Goal: Task Accomplishment & Management: Complete application form

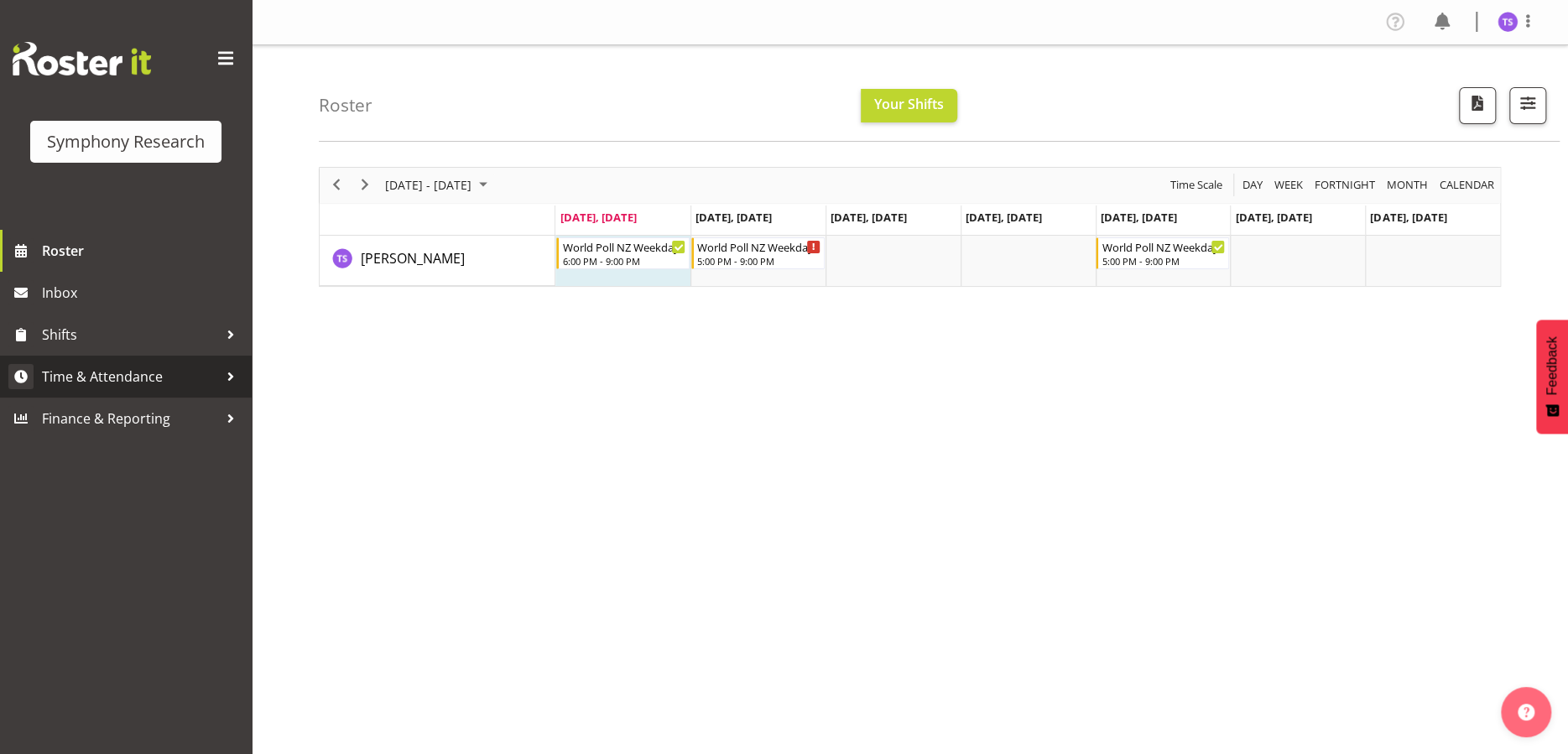
click at [89, 378] on span "Time & Attendance" at bounding box center [130, 377] width 176 height 25
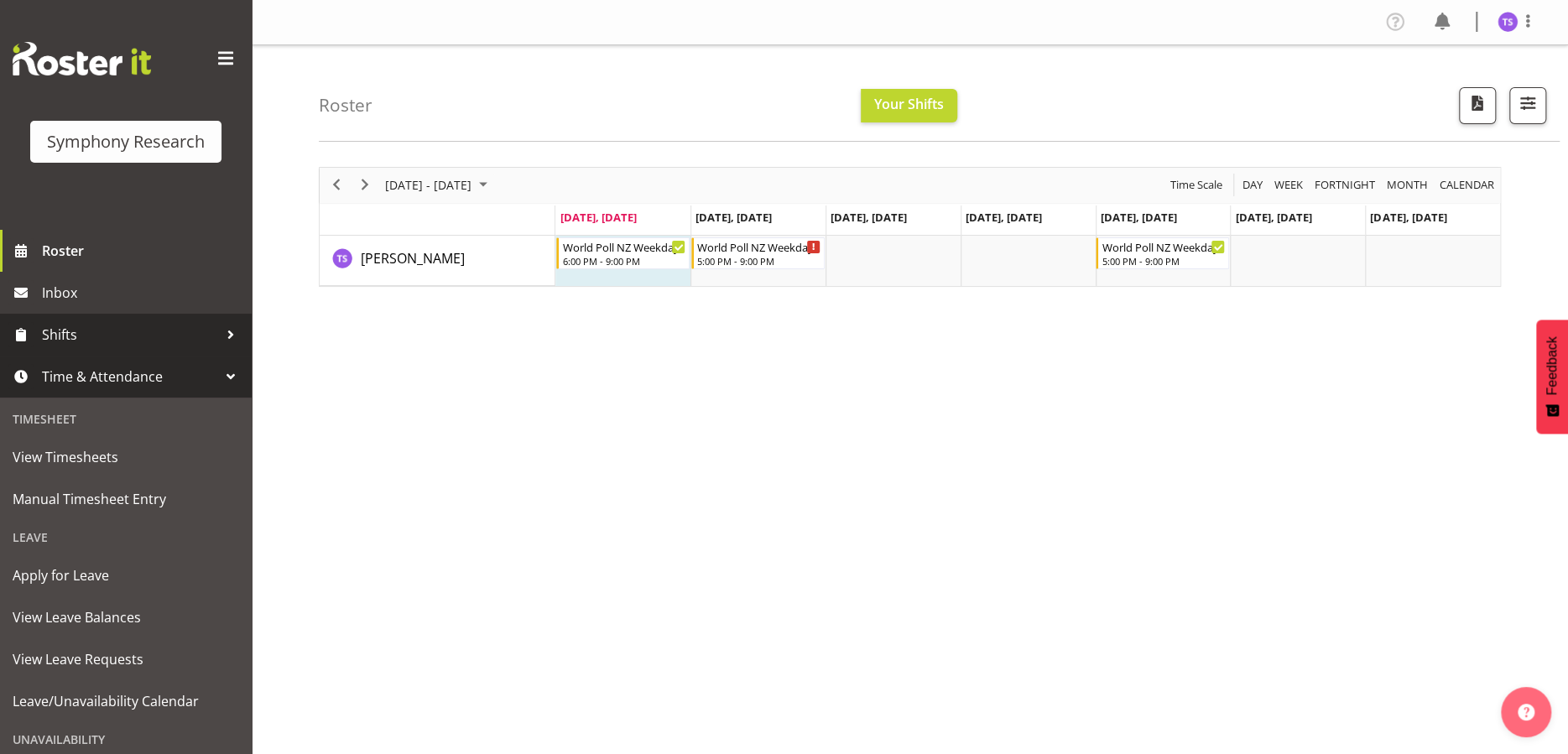
scroll to position [132, 0]
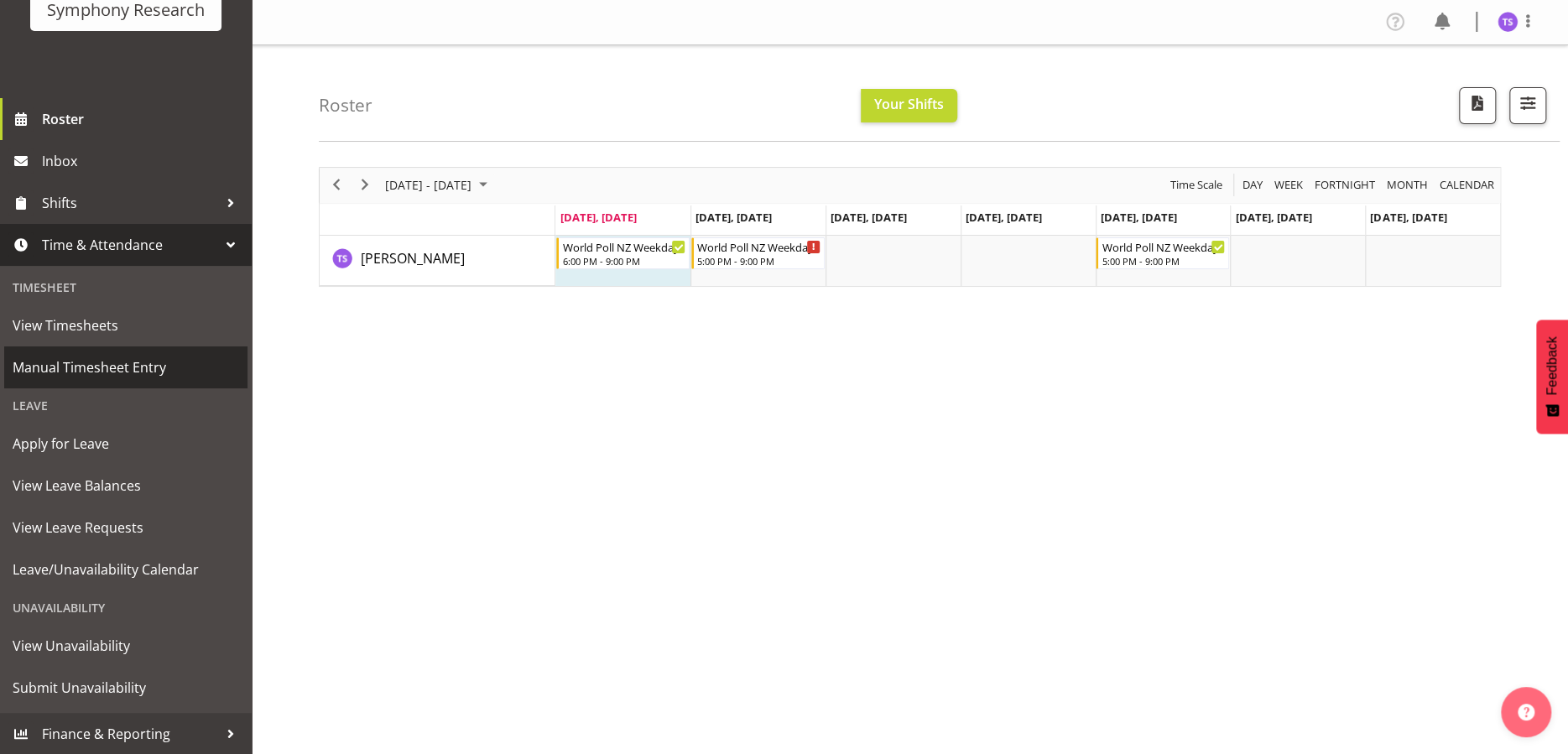
click at [115, 364] on span "Manual Timesheet Entry" at bounding box center [126, 367] width 227 height 25
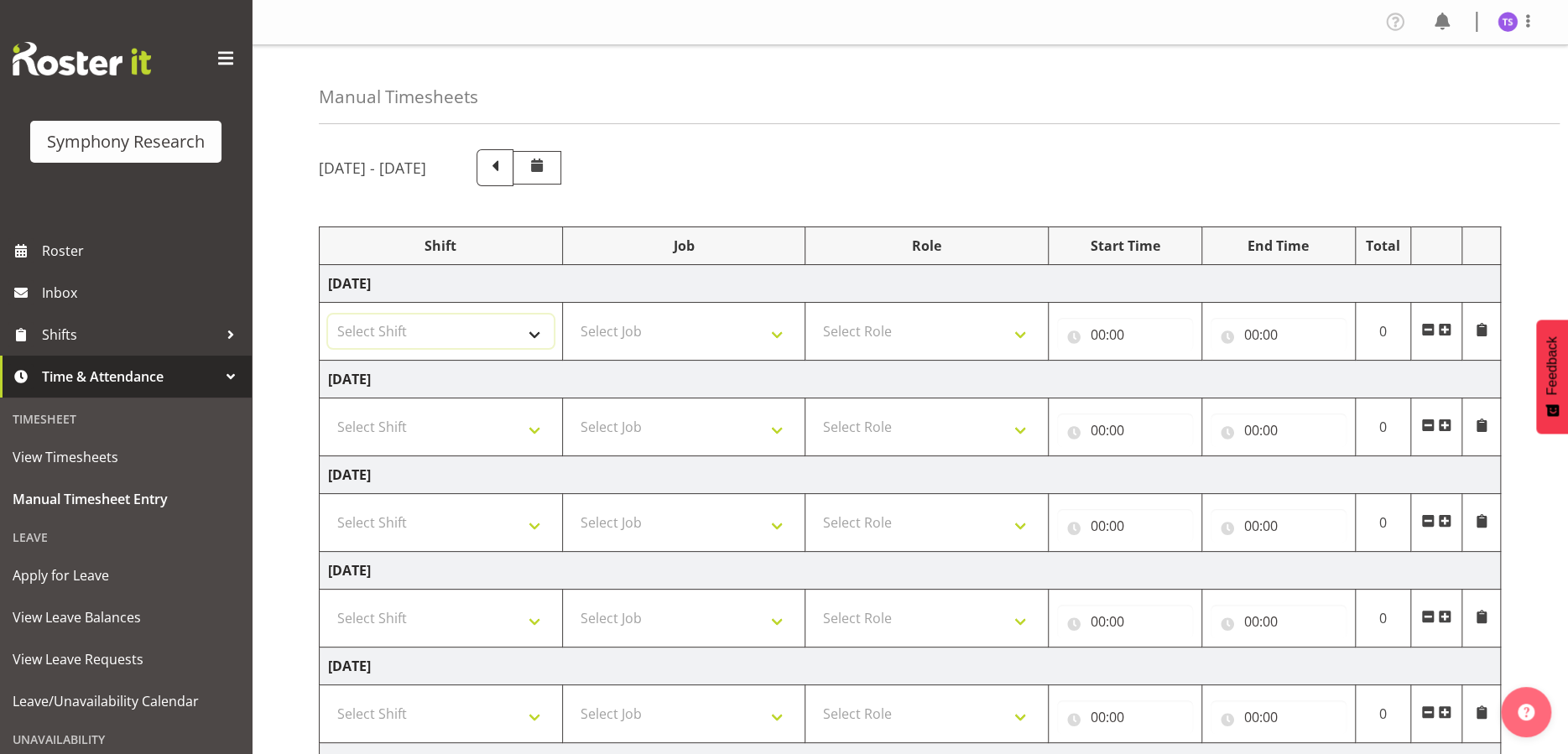
click at [532, 330] on select "Select Shift !!Weekend Residential (Roster IT Shift Label) *Business 9/10am ~ 4…" at bounding box center [440, 331] width 226 height 34
select select "48116"
click at [328, 314] on select "Select Shift !!Weekend Residential (Roster IT Shift Label) *Business 9/10am ~ 4…" at bounding box center [440, 331] width 226 height 34
click at [774, 335] on select "Select Job 550060 IF Admin 553492 World Poll Aus Wave 2 Main 2025 553493 World …" at bounding box center [684, 331] width 226 height 34
select select "10527"
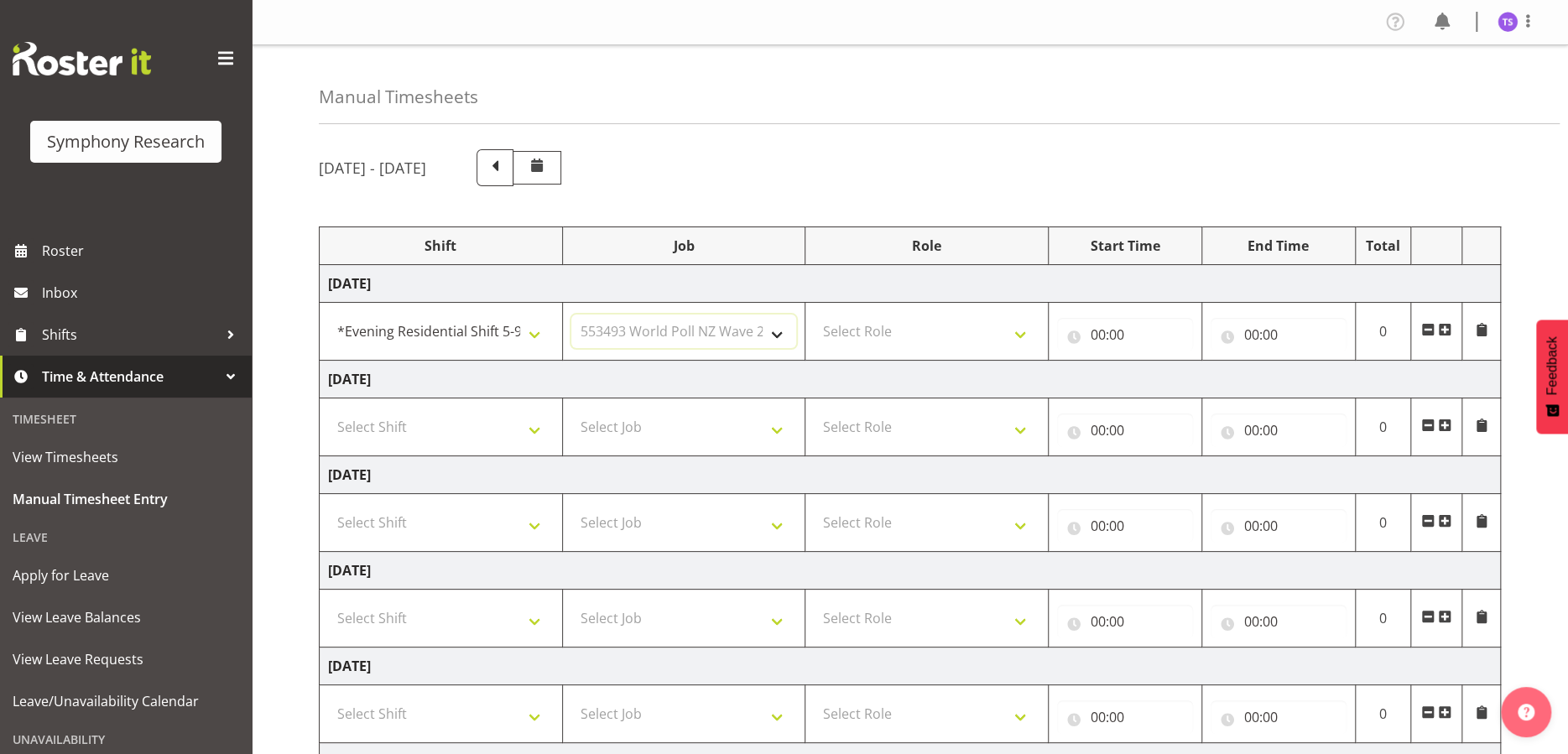
click at [571, 314] on select "Select Job 550060 IF Admin 553492 World Poll Aus Wave 2 Main 2025 553493 World …" at bounding box center [684, 331] width 226 height 34
click at [1018, 333] on select "Select Role Briefing Interviewing" at bounding box center [926, 331] width 226 height 34
select select "47"
click at [813, 314] on select "Select Role Briefing Interviewing" at bounding box center [926, 331] width 226 height 34
click at [1089, 333] on input "00:00" at bounding box center [1125, 335] width 136 height 34
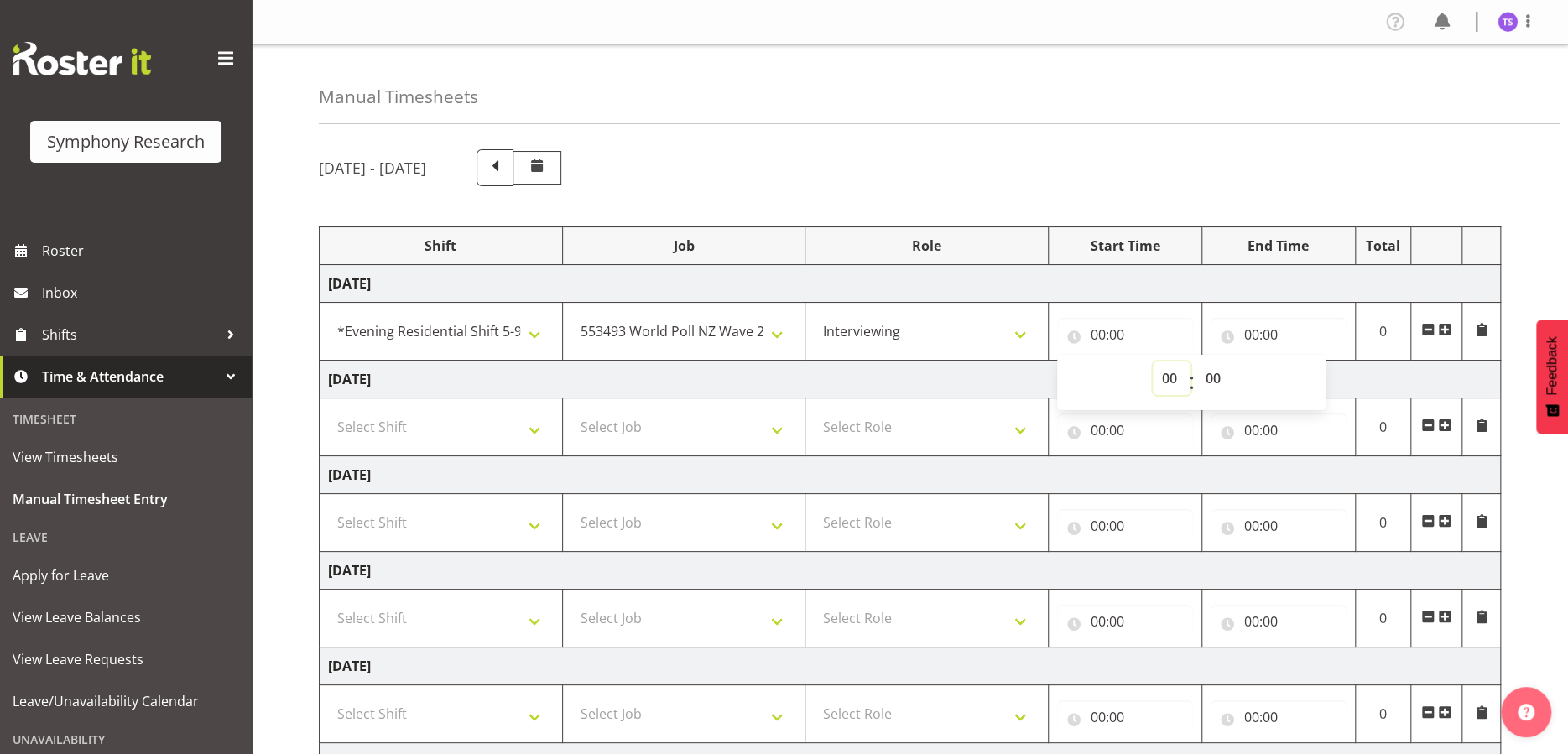
click at [1156, 374] on select "00 01 02 03 04 05 06 07 08 09 10 11 12 13 14 15 16 17 18 19 20 21 22 23" at bounding box center [1171, 378] width 38 height 34
select select "18"
type input "18:00"
click at [1251, 332] on input "00:00" at bounding box center [1278, 335] width 136 height 34
click at [1306, 381] on select "00 01 02 03 04 05 06 07 08 09 10 11 12 13 14 15 16 17 18 19 20 21 22 23" at bounding box center [1324, 378] width 38 height 34
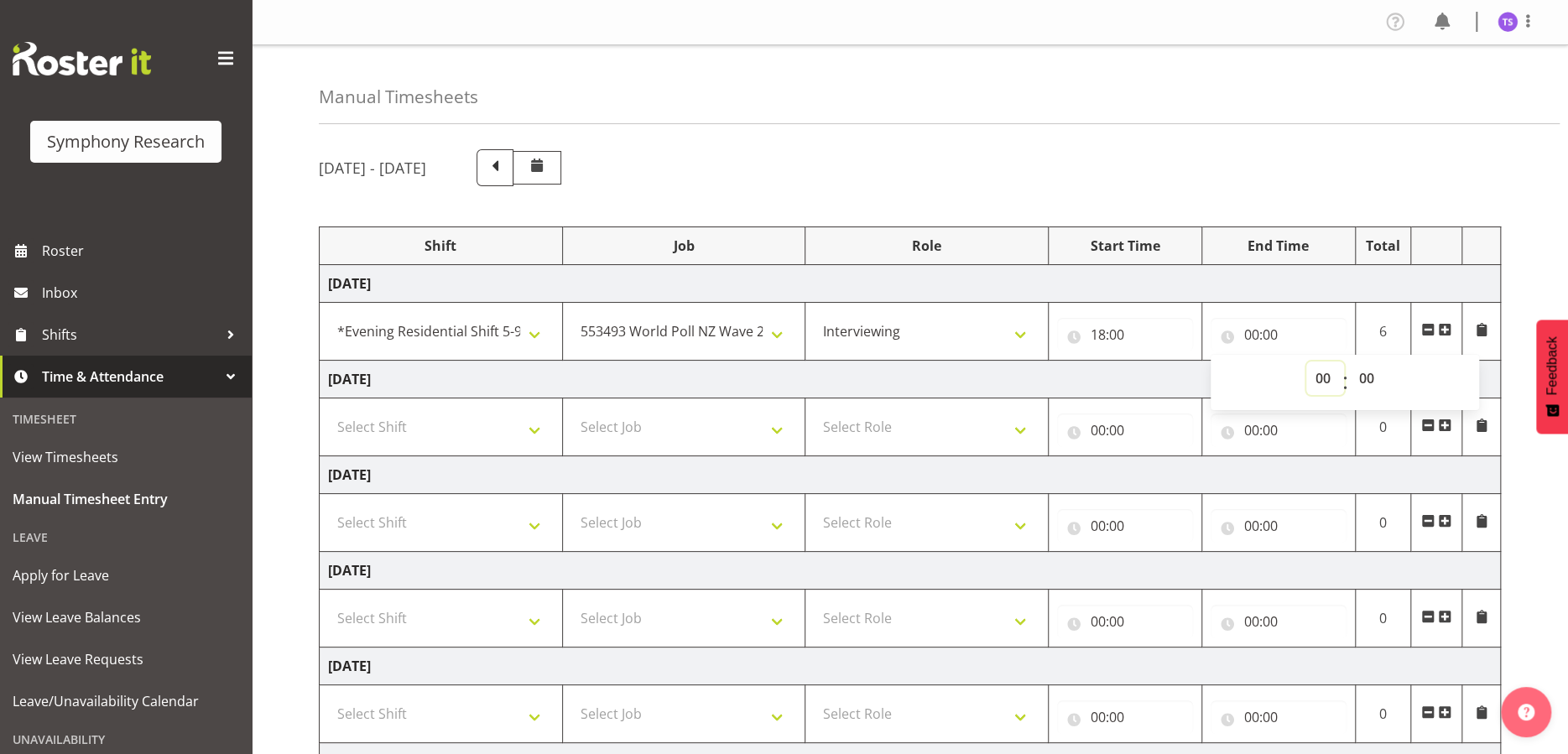
select select "21"
type input "21:00"
click at [1151, 71] on div "Manual Timesheets" at bounding box center [939, 85] width 1240 height 79
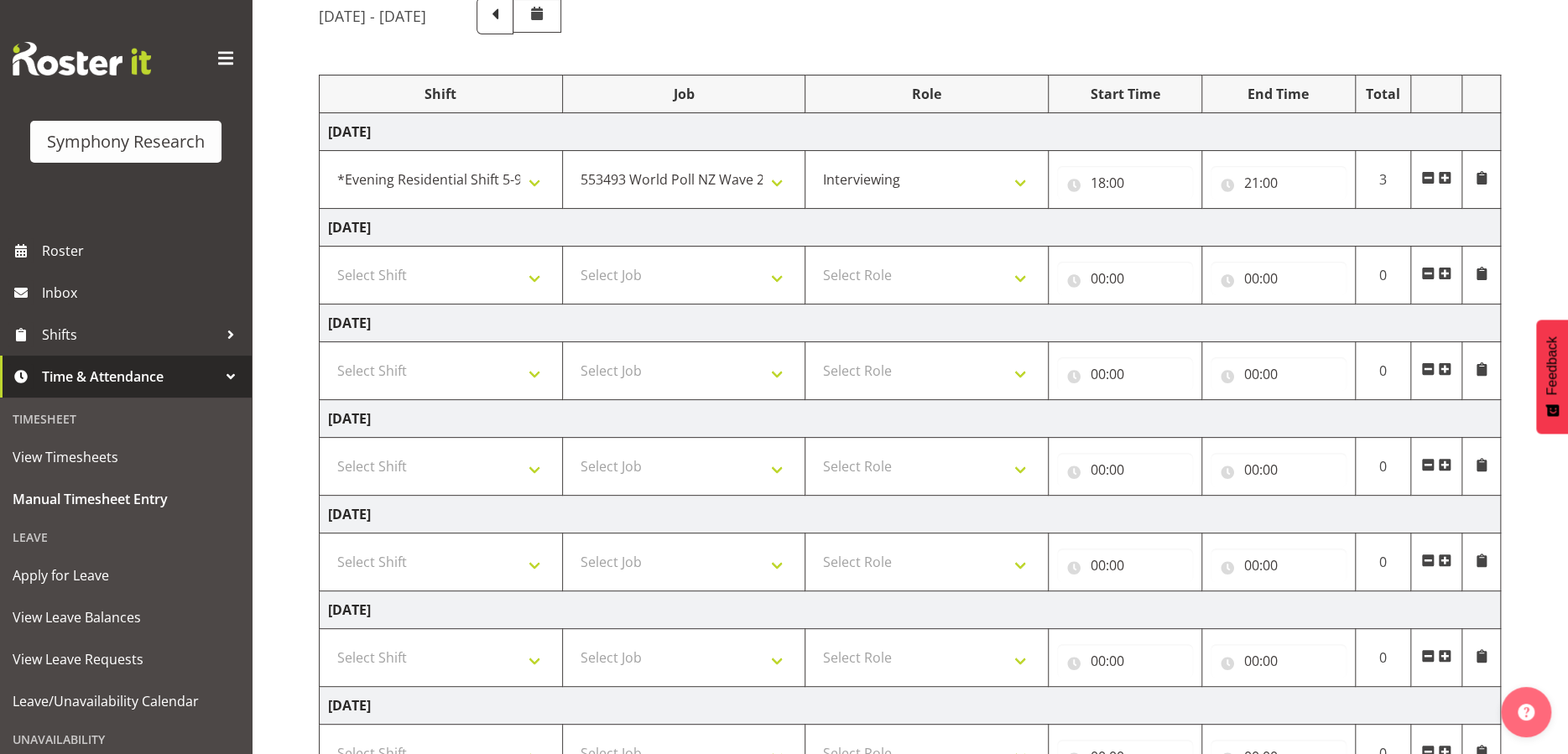
scroll to position [286, 0]
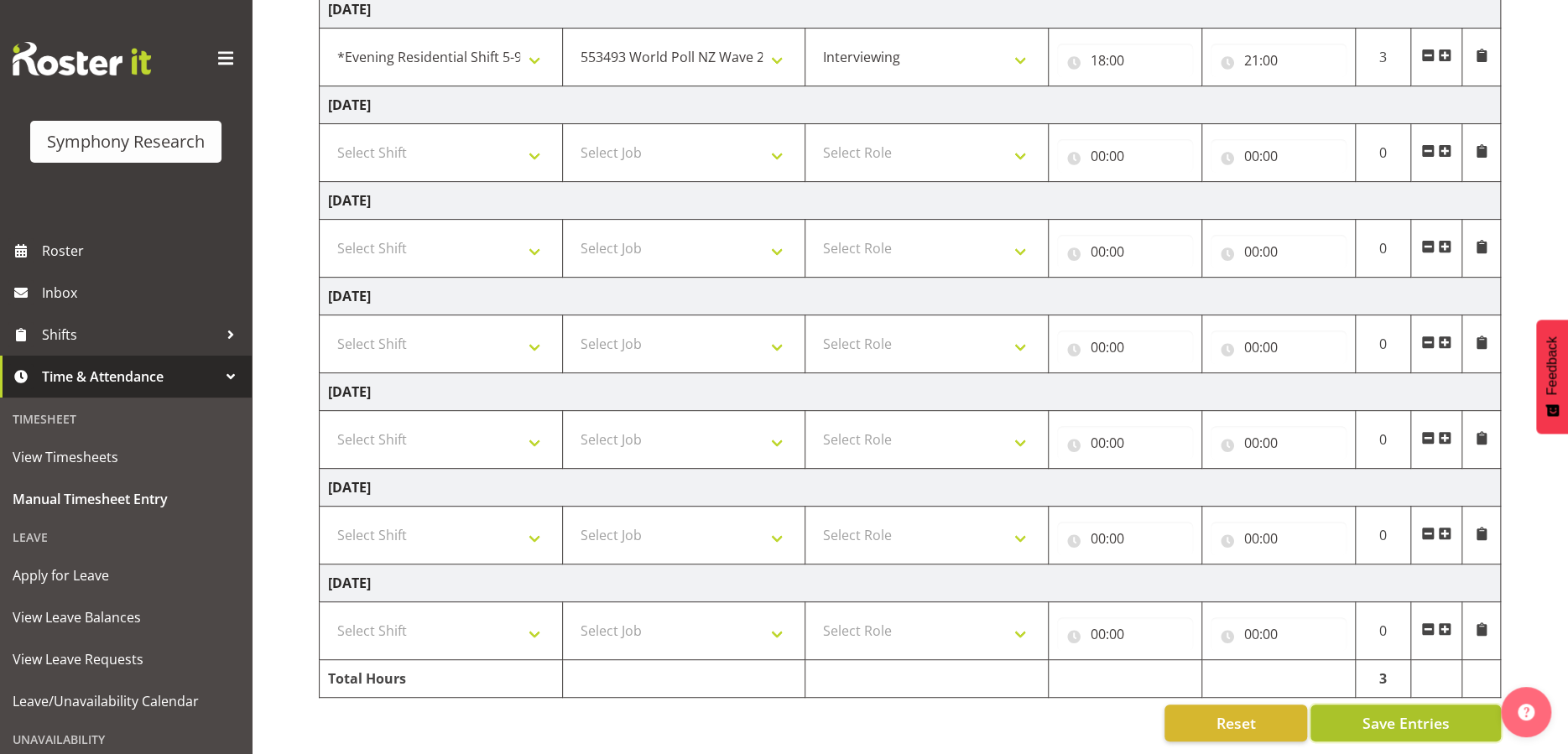
click at [1381, 718] on span "Save Entries" at bounding box center [1405, 724] width 87 height 22
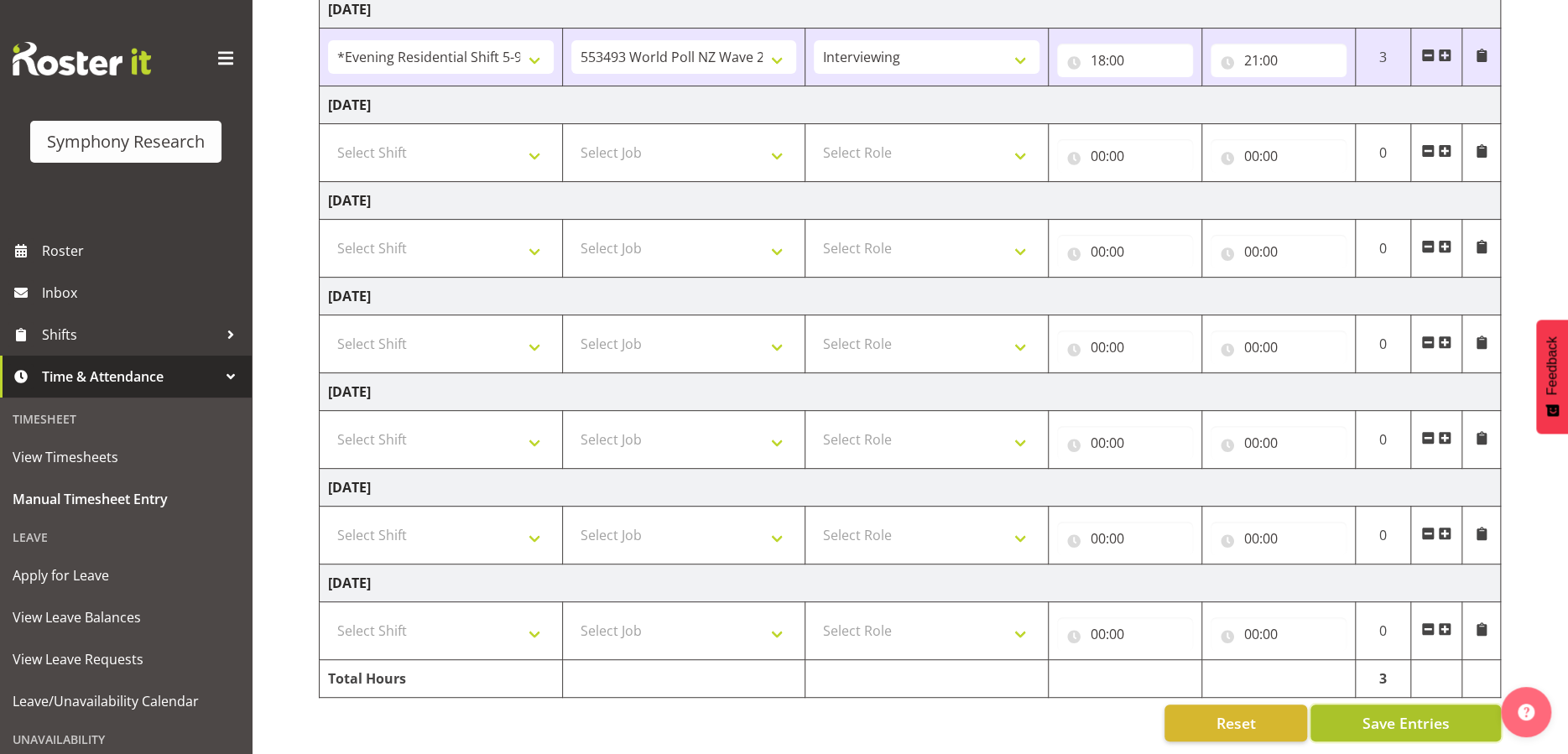
click at [1400, 713] on span "Save Entries" at bounding box center [1405, 724] width 87 height 22
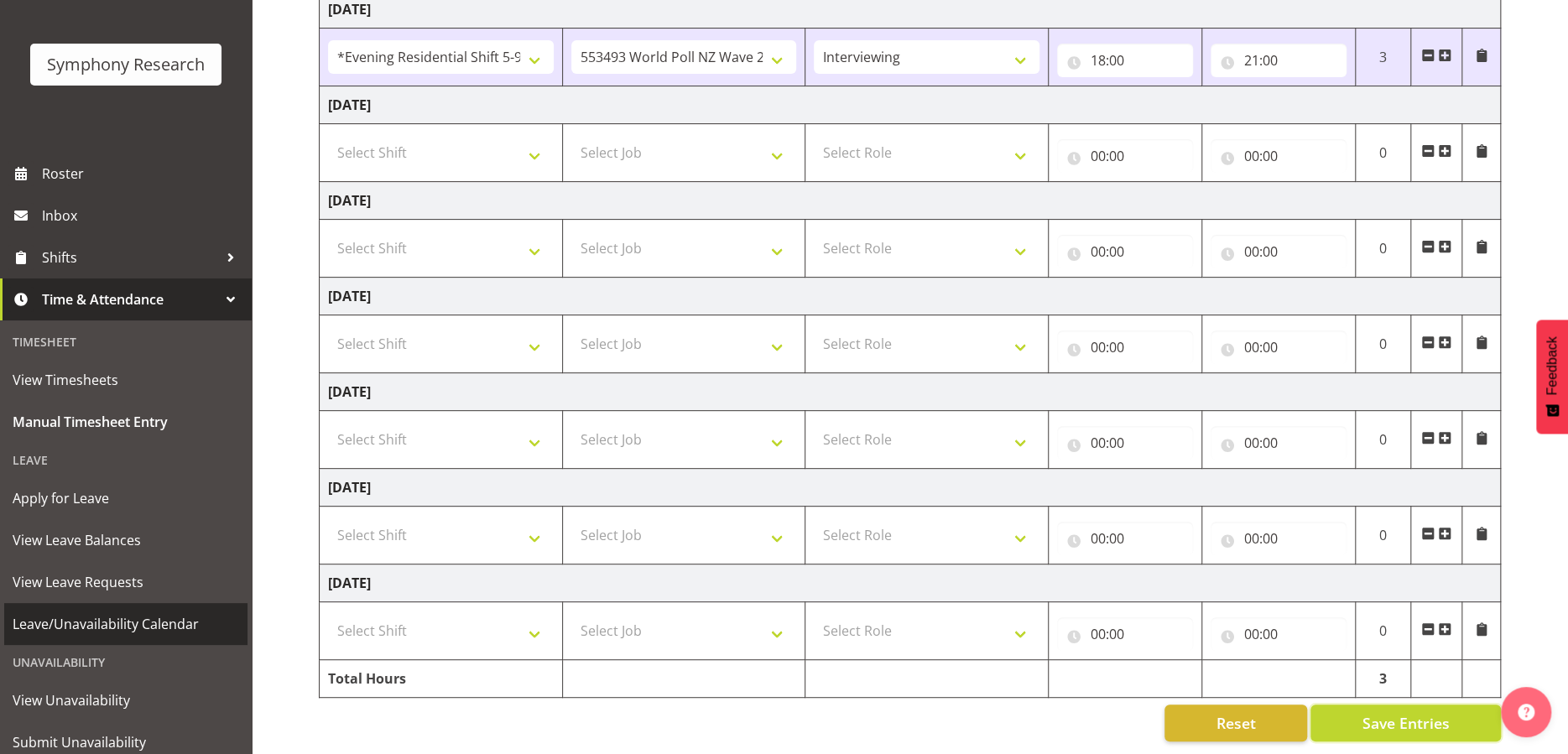
scroll to position [0, 0]
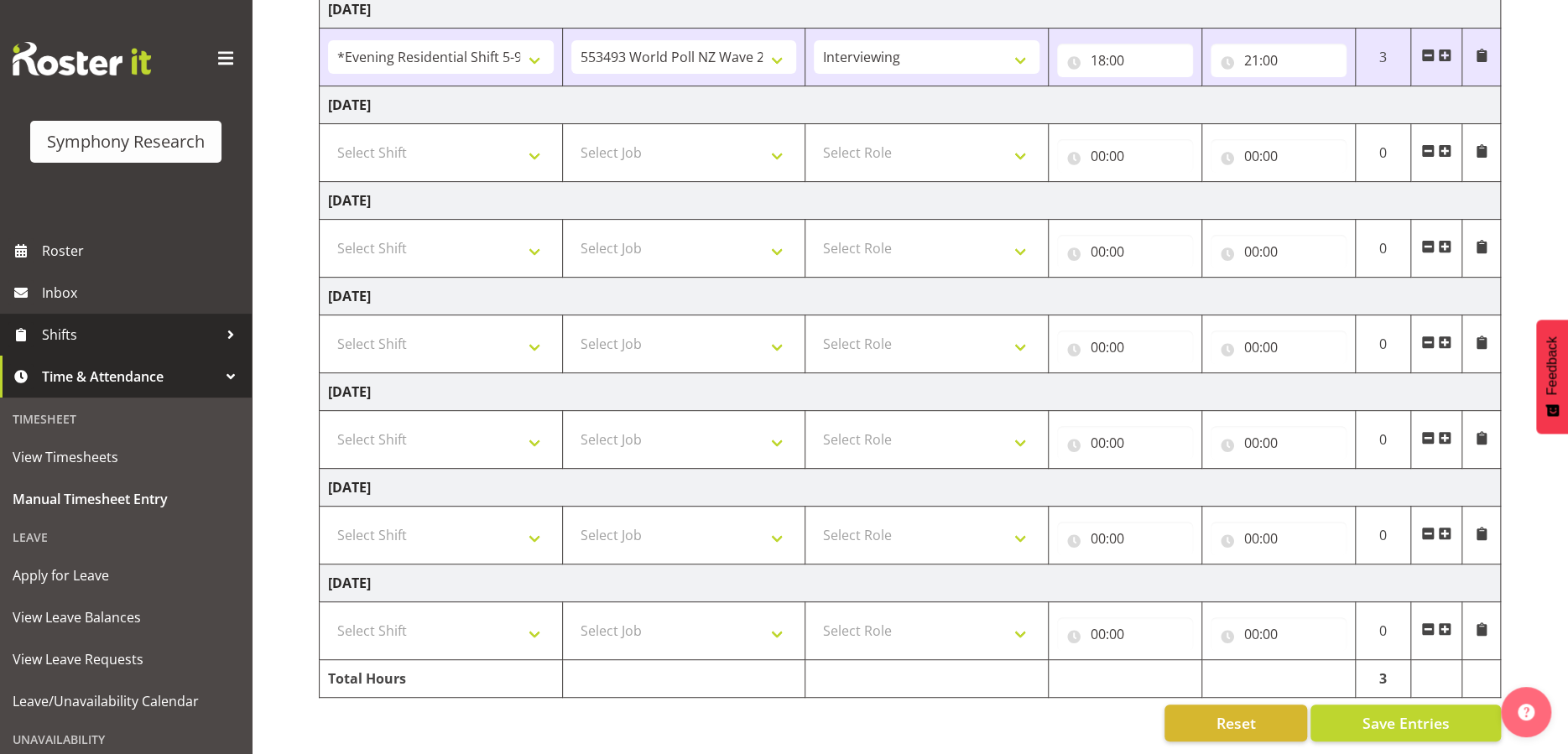
click at [106, 333] on span "Shifts" at bounding box center [130, 335] width 176 height 25
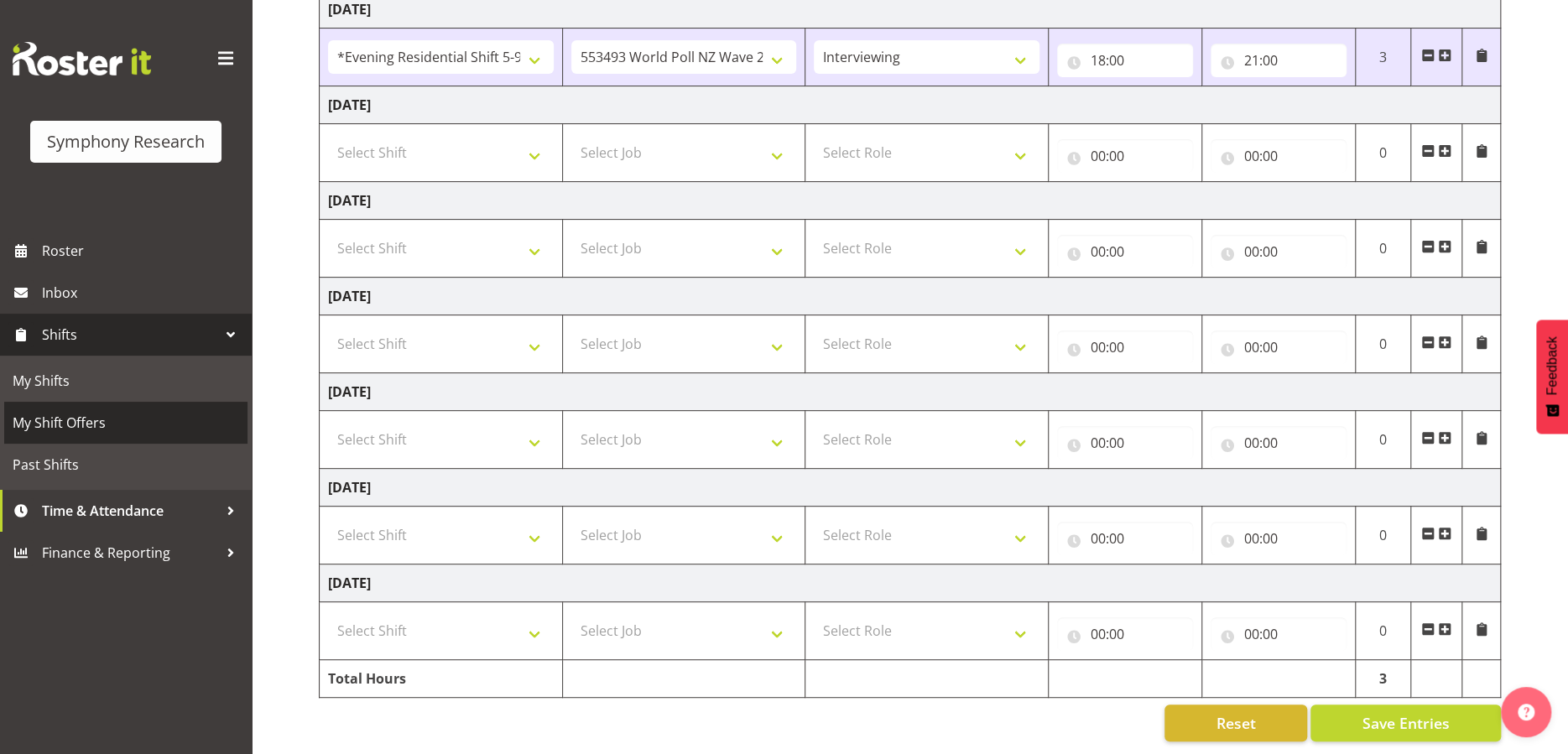
click at [48, 421] on span "My Shift Offers" at bounding box center [126, 423] width 227 height 25
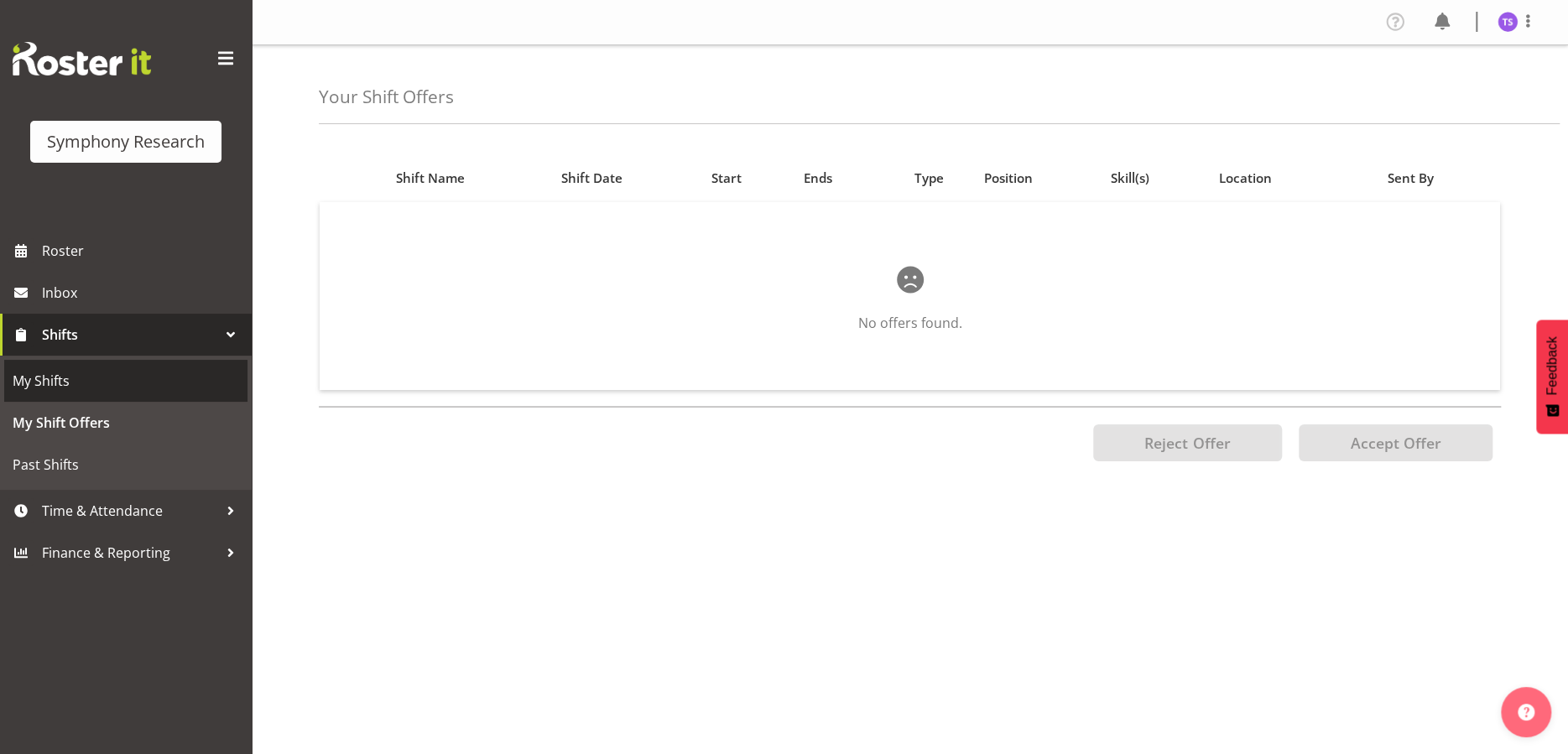
click at [57, 376] on span "My Shifts" at bounding box center [126, 381] width 227 height 25
